Goal: Task Accomplishment & Management: Manage account settings

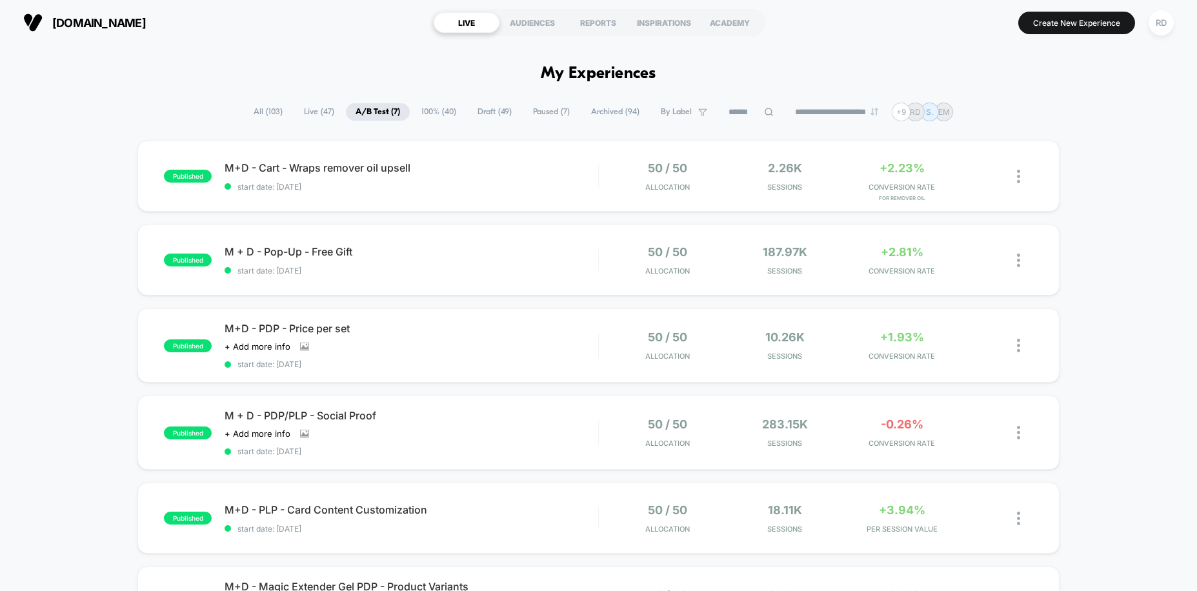
click at [476, 112] on span "Draft ( 49 )" at bounding box center [495, 111] width 54 height 17
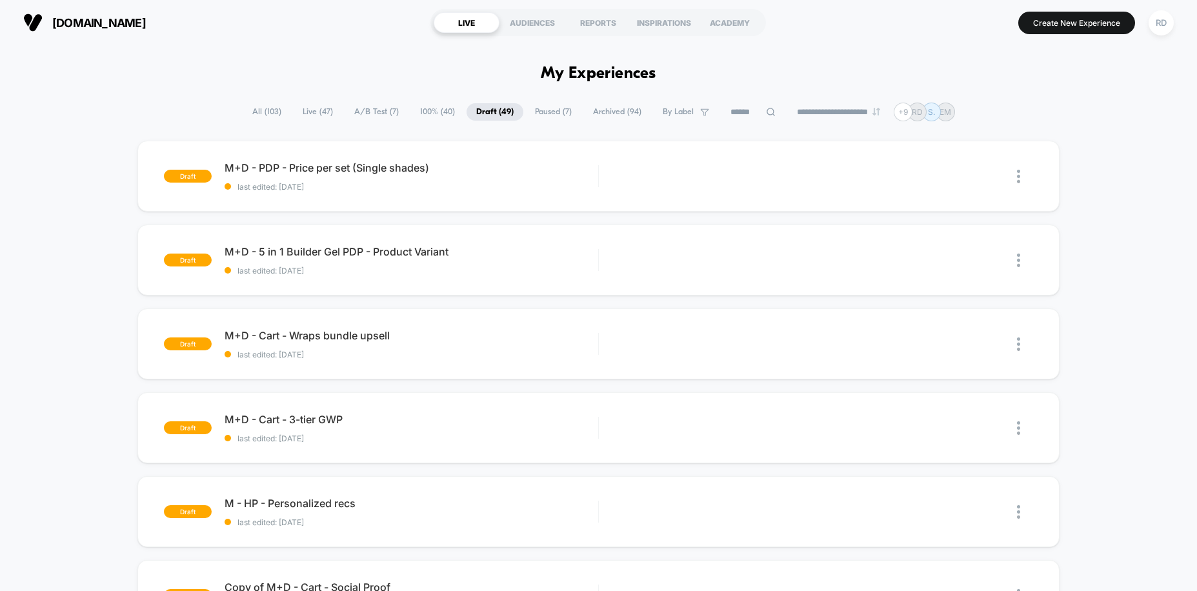
click at [411, 107] on span "100% ( 40 )" at bounding box center [438, 111] width 54 height 17
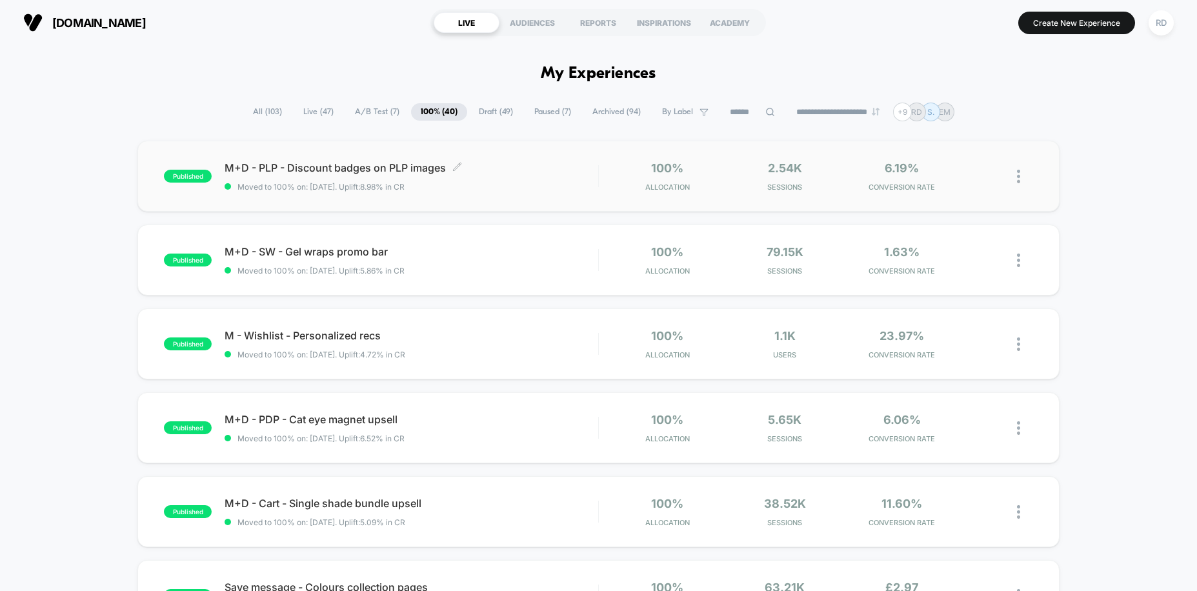
click at [368, 170] on span "M+D - PLP - Discount badges on PLP images Click to edit experience details" at bounding box center [411, 167] width 373 height 13
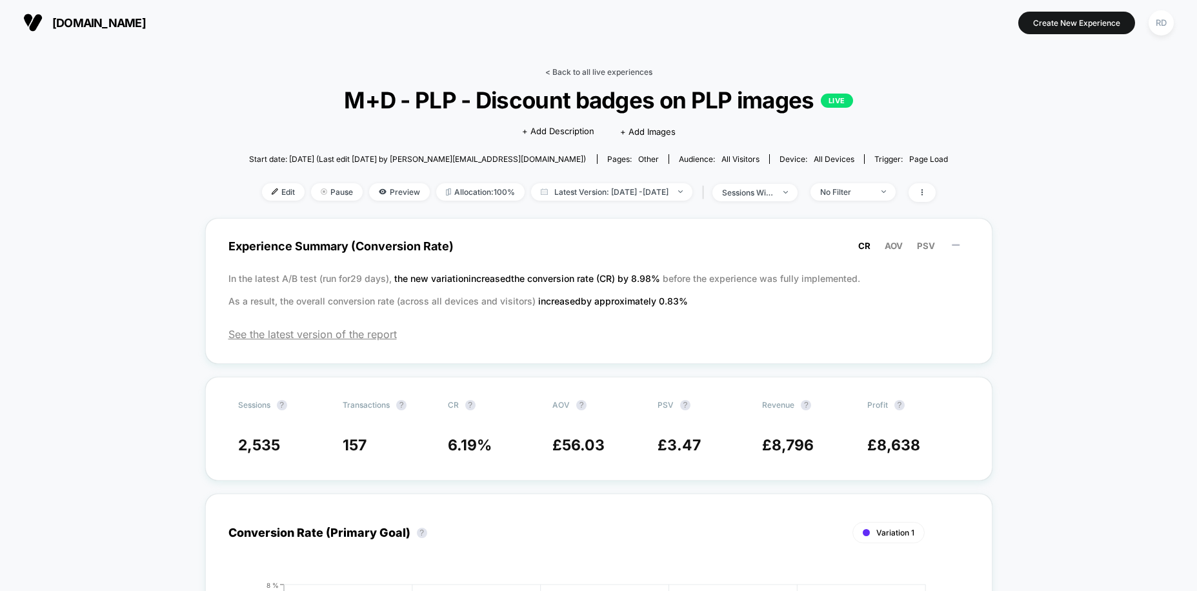
click at [582, 70] on link "< Back to all live experiences" at bounding box center [598, 72] width 107 height 10
